Goal: Task Accomplishment & Management: Manage account settings

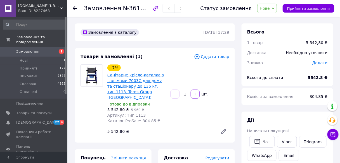
click at [136, 82] on link "Санітарне крісло-каталка з гальмами 7003С для дому та стаціонару до 136 кг, тип…" at bounding box center [135, 86] width 56 height 27
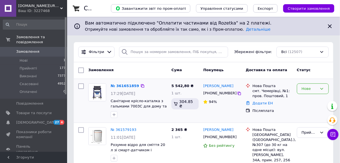
drag, startPoint x: 323, startPoint y: 87, endPoint x: 320, endPoint y: 88, distance: 2.9
click at [322, 87] on icon at bounding box center [322, 89] width 4 height 4
click at [310, 101] on li "Прийнято" at bounding box center [312, 100] width 31 height 10
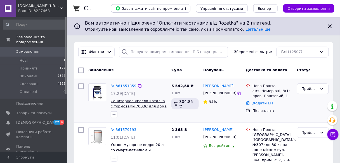
click at [124, 103] on span "Санитарное кресло-каталка с тормозами 7003С для дома и стационара до 136 кг, ти…" at bounding box center [139, 111] width 56 height 25
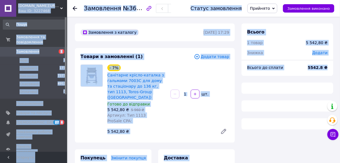
click at [203, 47] on div "Замовлення з каталогу 12.09.2025 | 17:29 Товари в замовленні (1) Додати товар -…" at bounding box center [155, 154] width 167 height 262
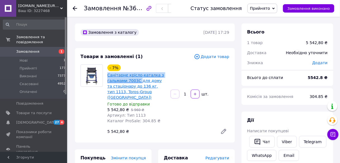
drag, startPoint x: 106, startPoint y: 75, endPoint x: 137, endPoint y: 83, distance: 32.1
click at [138, 83] on div "- 7% Санітарне крісло-каталка з гальмами 7003С для дому та стаціонару до 136 кг…" at bounding box center [136, 94] width 63 height 62
copy link "Санітарне крісло-каталка з гальмами 7003С"
click at [145, 80] on link "Санітарне крісло-каталка з гальмами 7003С для дому та стаціонару до 136 кг, тип…" at bounding box center [135, 86] width 56 height 27
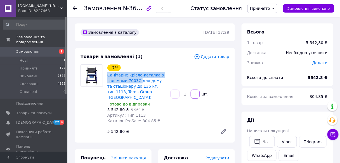
click at [173, 73] on div "- 7% Санітарне крісло-каталка з гальмами 7003С для дому та стаціонару до 136 кг…" at bounding box center [168, 100] width 126 height 75
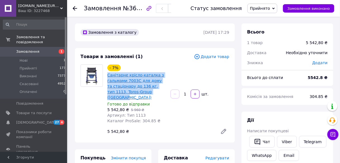
drag, startPoint x: 107, startPoint y: 75, endPoint x: 133, endPoint y: 92, distance: 30.9
click at [147, 93] on div "Санітарне крісло-каталка з гальмами 7003С для дому та стаціонару до 136 кг, тип…" at bounding box center [137, 86] width 60 height 29
copy link "Санітарне крісло-каталка з гальмами 7003С для дому та стаціонару до 136 кг, тип…"
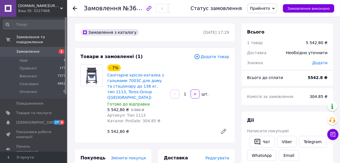
click at [188, 114] on div "- 7% Санітарне крісло-каталка з гальмами 7003С для дому та стаціонару до 136 кг…" at bounding box center [168, 100] width 126 height 75
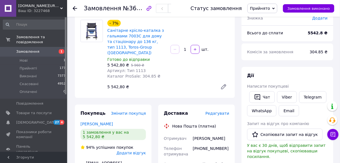
scroll to position [67, 0]
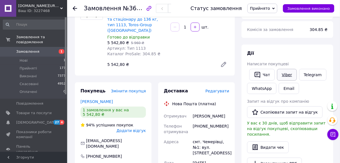
click at [289, 75] on link "Viber" at bounding box center [287, 75] width 20 height 12
click at [287, 74] on link "Viber" at bounding box center [287, 75] width 20 height 12
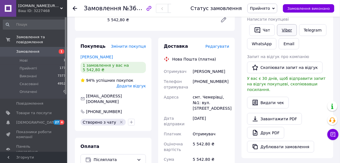
click at [283, 29] on link "Viber" at bounding box center [287, 30] width 20 height 12
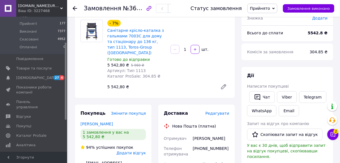
scroll to position [0, 0]
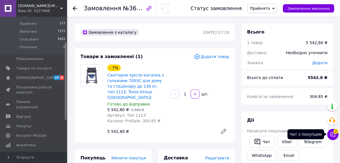
click at [334, 136] on icon at bounding box center [333, 135] width 6 height 6
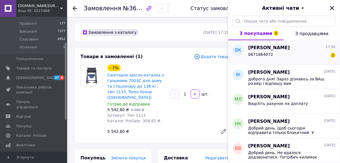
click at [262, 50] on span "[PERSON_NAME]" at bounding box center [269, 48] width 42 height 6
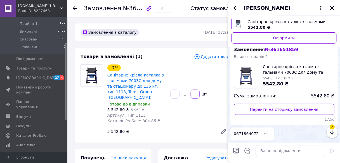
scroll to position [1677, 0]
click at [265, 152] on textarea at bounding box center [290, 150] width 69 height 11
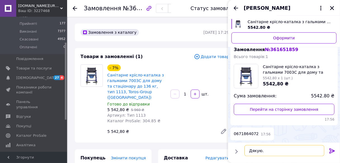
type textarea "Дякую."
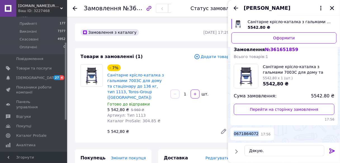
drag, startPoint x: 254, startPoint y: 134, endPoint x: 232, endPoint y: 136, distance: 21.9
click at [232, 136] on div "0671864072 17:56" at bounding box center [252, 134] width 44 height 13
copy span "0671864072"
click at [328, 152] on div at bounding box center [332, 152] width 11 height 13
click at [330, 152] on icon at bounding box center [332, 151] width 7 height 7
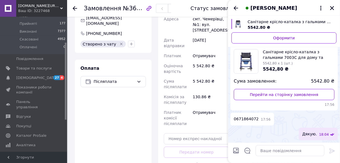
scroll to position [189, 0]
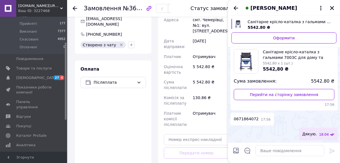
click at [93, 100] on div "Оплата Післяплата" at bounding box center [113, 125] width 77 height 129
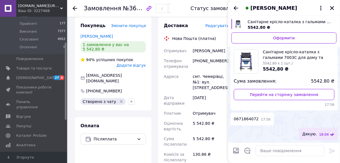
scroll to position [122, 0]
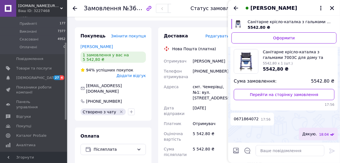
click at [209, 75] on div "[PHONE_NUMBER]" at bounding box center [211, 74] width 39 height 16
click at [334, 10] on icon "Закрити" at bounding box center [332, 8] width 5 height 5
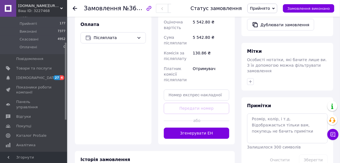
scroll to position [256, 0]
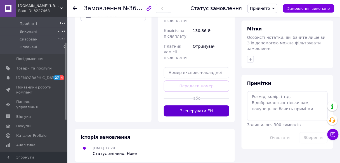
click at [191, 108] on button "Згенерувати ЕН" at bounding box center [196, 111] width 65 height 11
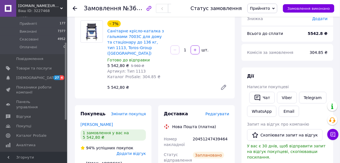
scroll to position [21, 0]
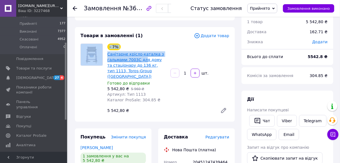
drag, startPoint x: 105, startPoint y: 55, endPoint x: 142, endPoint y: 68, distance: 39.3
click at [141, 62] on div "- 7% Санітарне крісло-каталка з гальмами 7003С для дому та стаціонару до 136 кг…" at bounding box center [154, 80] width 153 height 73
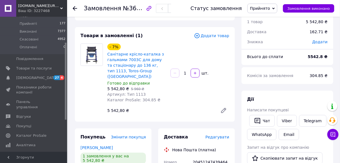
drag, startPoint x: 175, startPoint y: 59, endPoint x: 164, endPoint y: 61, distance: 10.6
click at [174, 59] on div "- 7% Санітарне крісло-каталка з гальмами 7003С для дому та стаціонару до 136 кг…" at bounding box center [168, 79] width 126 height 75
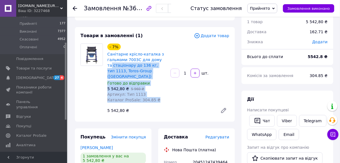
click at [152, 86] on div "5 542,80 ₴   5 960 ₴" at bounding box center [136, 89] width 59 height 6
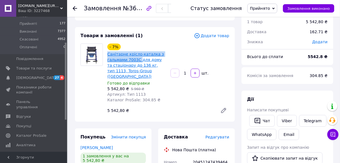
drag, startPoint x: 106, startPoint y: 55, endPoint x: 137, endPoint y: 62, distance: 31.5
click at [137, 62] on div "- 7% Санітарне крісло-каталка з гальмами 7003С для дому та стаціонару до 136 кг…" at bounding box center [136, 73] width 63 height 62
copy link "Санітарне крісло-каталка з гальмами 7003С"
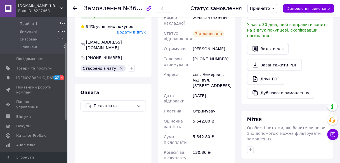
scroll to position [155, 0]
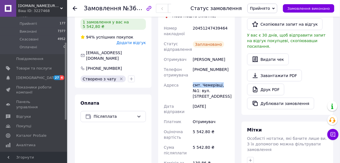
drag, startPoint x: 193, startPoint y: 79, endPoint x: 220, endPoint y: 79, distance: 27.1
click at [220, 80] on div "смт. Чемерівці, №1: вул. [STREET_ADDRESS]" at bounding box center [211, 90] width 39 height 21
copy div "смт. Чемерівці,"
click at [73, 7] on icon at bounding box center [75, 8] width 4 height 4
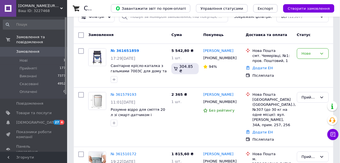
scroll to position [45, 0]
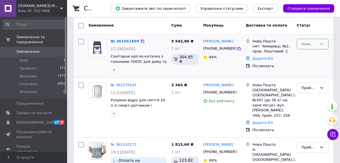
click at [320, 42] on div "Нове" at bounding box center [313, 44] width 32 height 11
click at [306, 56] on li "Прийнято" at bounding box center [312, 56] width 31 height 10
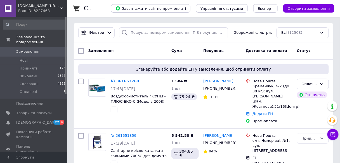
scroll to position [45, 0]
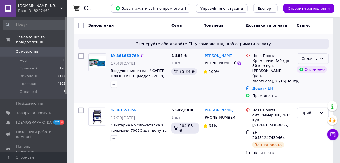
click at [324, 59] on icon at bounding box center [322, 58] width 4 height 4
click at [313, 70] on li "Прийнято" at bounding box center [312, 70] width 31 height 10
click at [122, 56] on link "№ 361653769" at bounding box center [124, 56] width 26 height 4
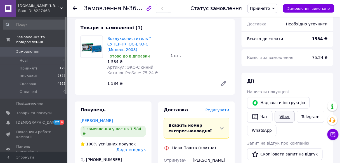
scroll to position [224, 0]
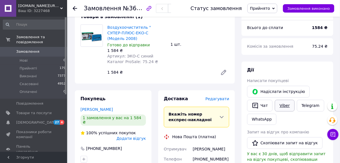
click at [282, 100] on link "Viber" at bounding box center [285, 106] width 20 height 12
click at [283, 100] on link "Viber" at bounding box center [285, 106] width 20 height 12
click at [285, 100] on link "Viber" at bounding box center [285, 106] width 20 height 12
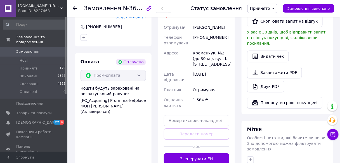
scroll to position [335, 0]
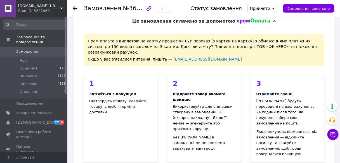
scroll to position [0, 0]
